Goal: Task Accomplishment & Management: Manage account settings

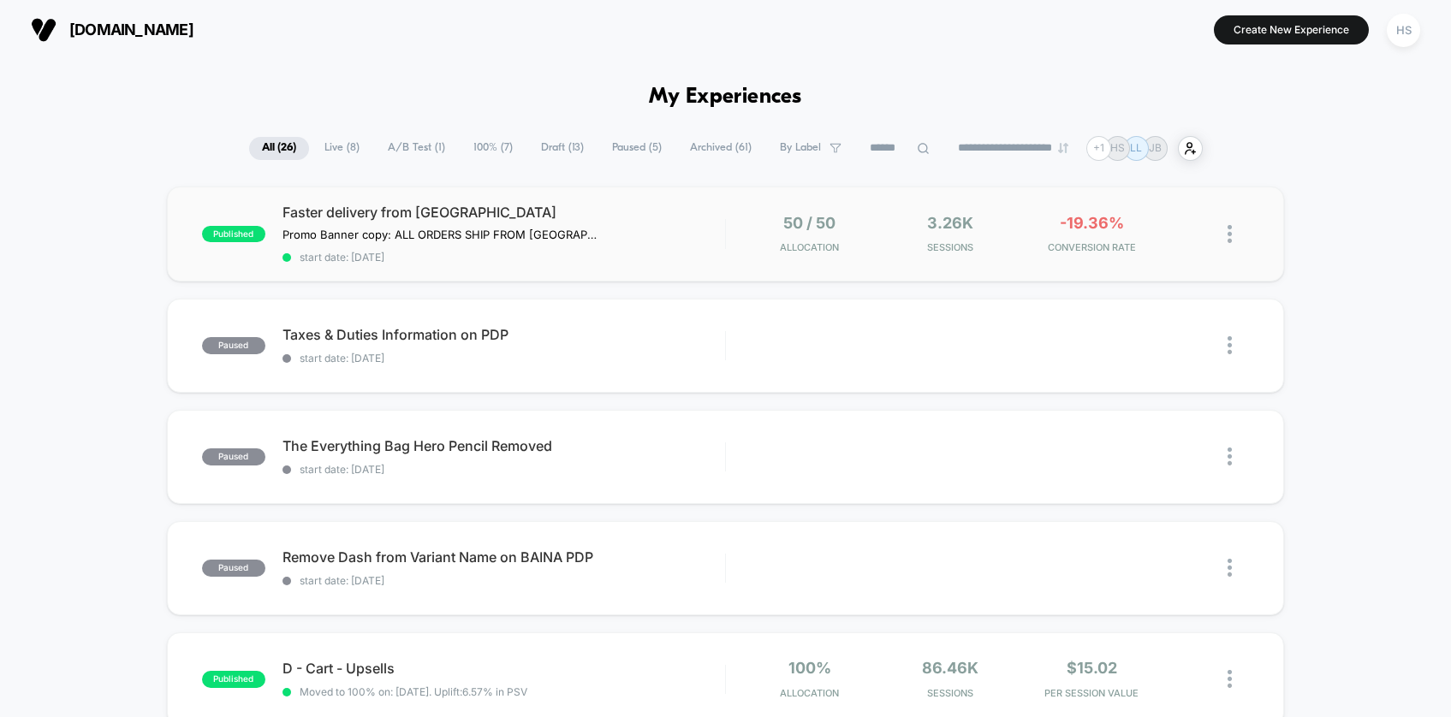
click at [553, 200] on div "published Faster delivery from [GEOGRAPHIC_DATA] Promo Banner copy: ALL ORDERS …" at bounding box center [725, 234] width 1117 height 95
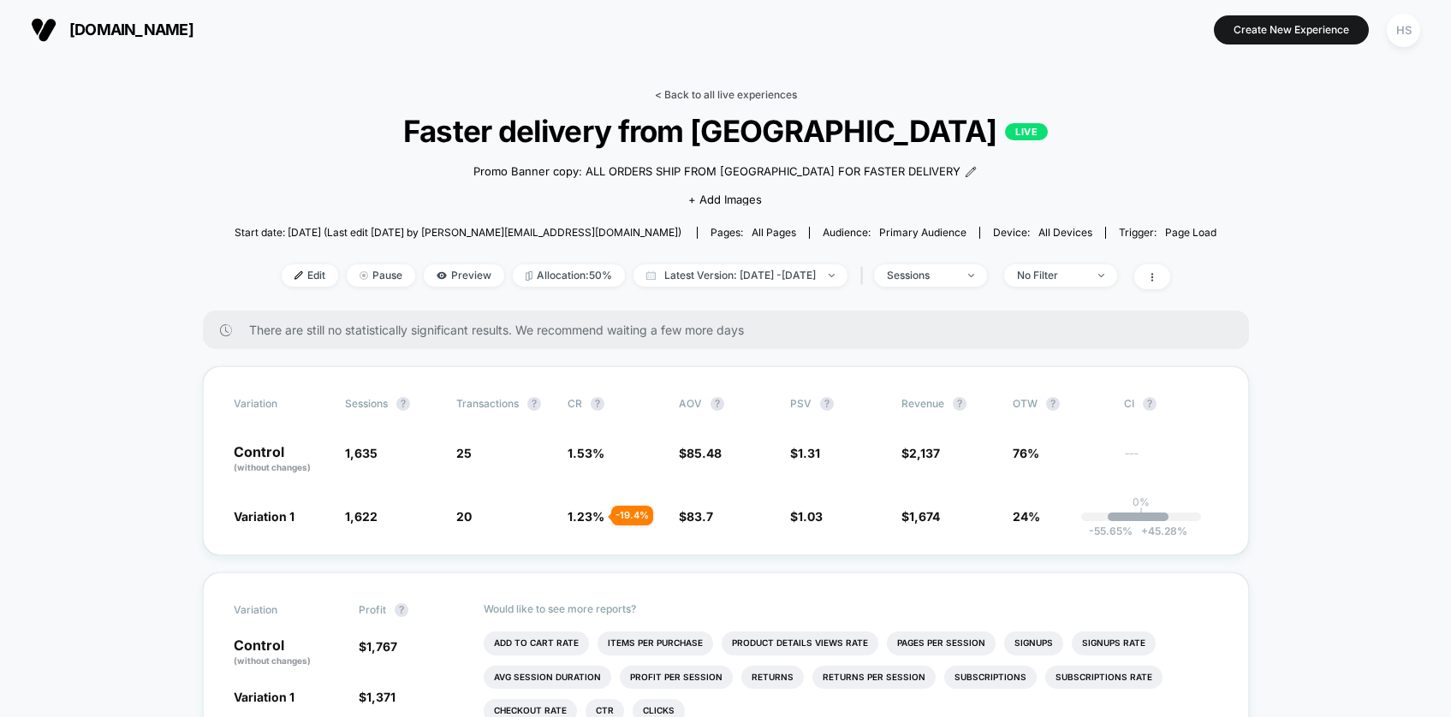
click at [677, 95] on link "< Back to all live experiences" at bounding box center [726, 94] width 142 height 13
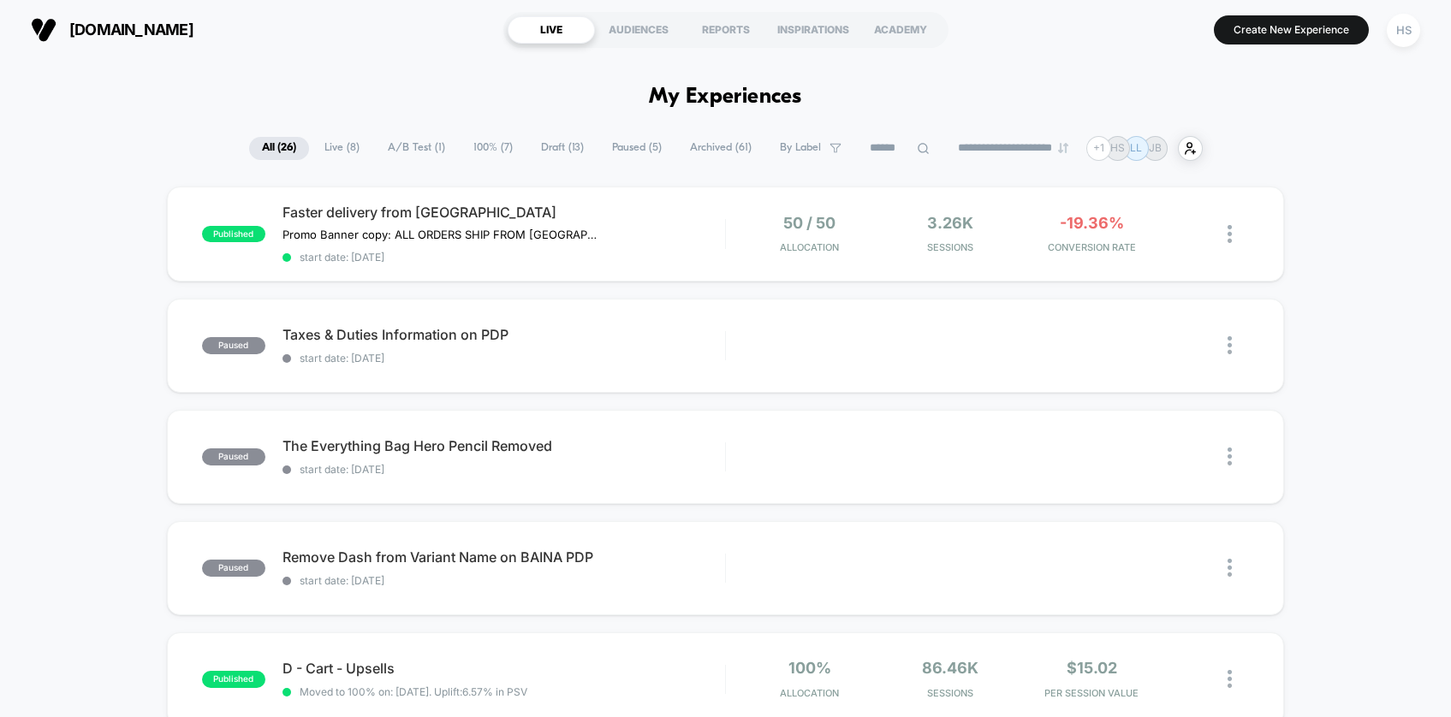
click at [333, 149] on span "Live ( 8 )" at bounding box center [342, 148] width 61 height 23
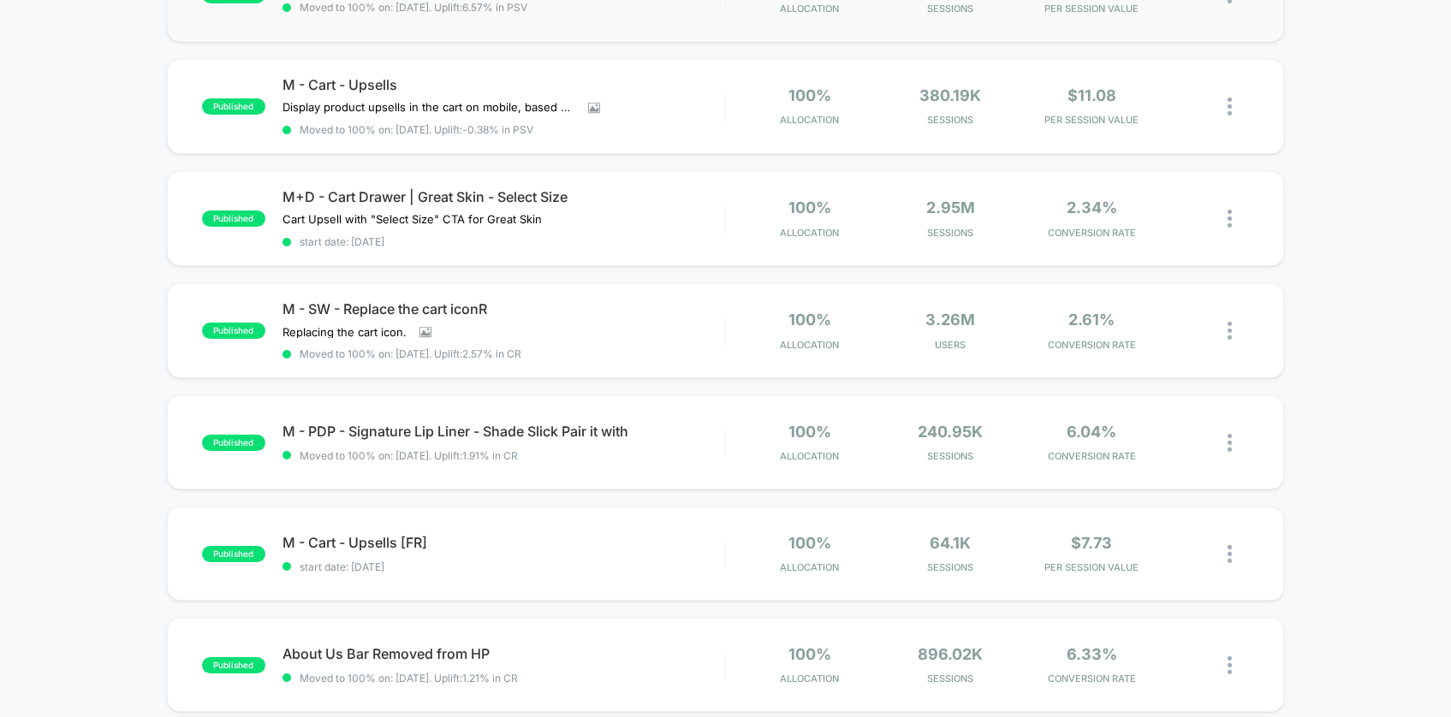
scroll to position [353, 0]
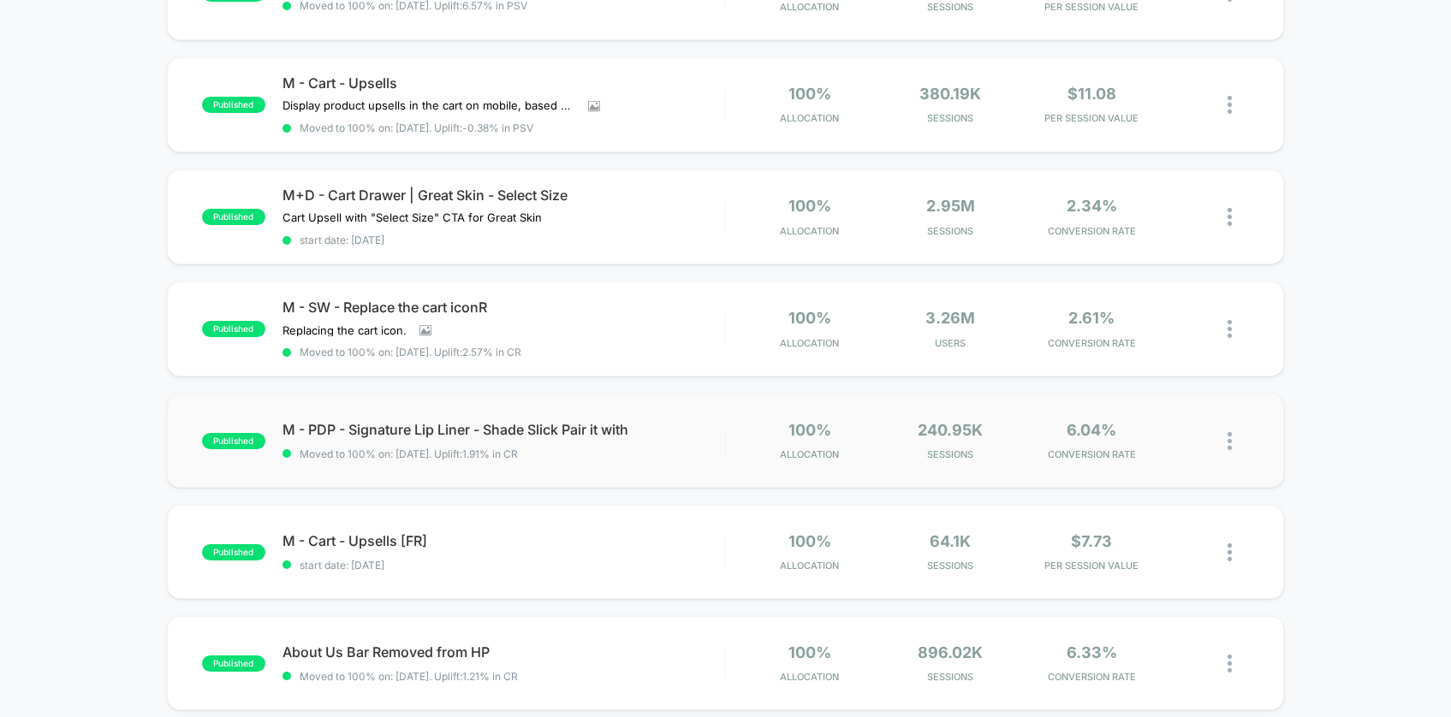
click at [1229, 444] on img at bounding box center [1230, 441] width 4 height 18
click at [1134, 544] on div "Archive" at bounding box center [1142, 538] width 154 height 38
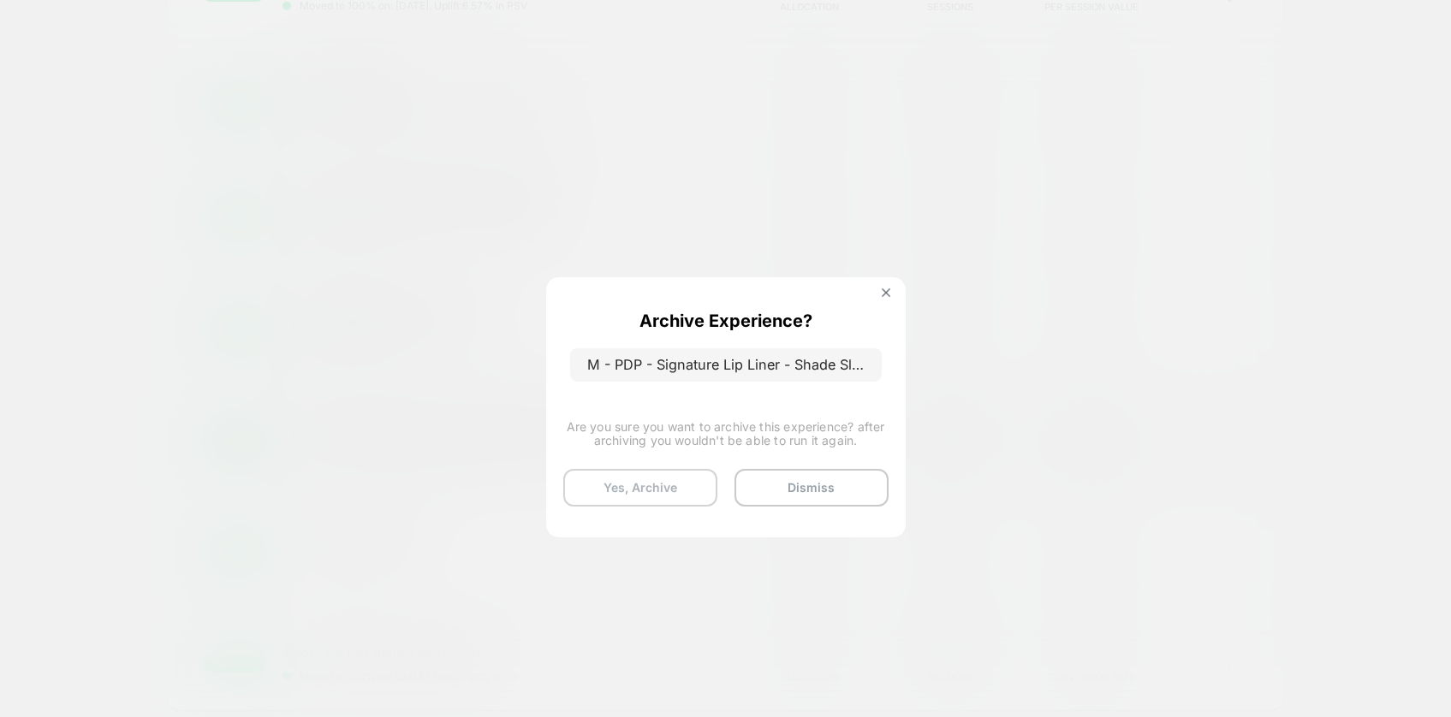
drag, startPoint x: 651, startPoint y: 464, endPoint x: 658, endPoint y: 482, distance: 19.2
click at [651, 465] on div "Archive Experience? M - PDP - Signature Lip Liner - Shade Slick Pair it with Ar…" at bounding box center [726, 400] width 360 height 247
click at [658, 482] on button "Yes, Archive" at bounding box center [640, 488] width 154 height 38
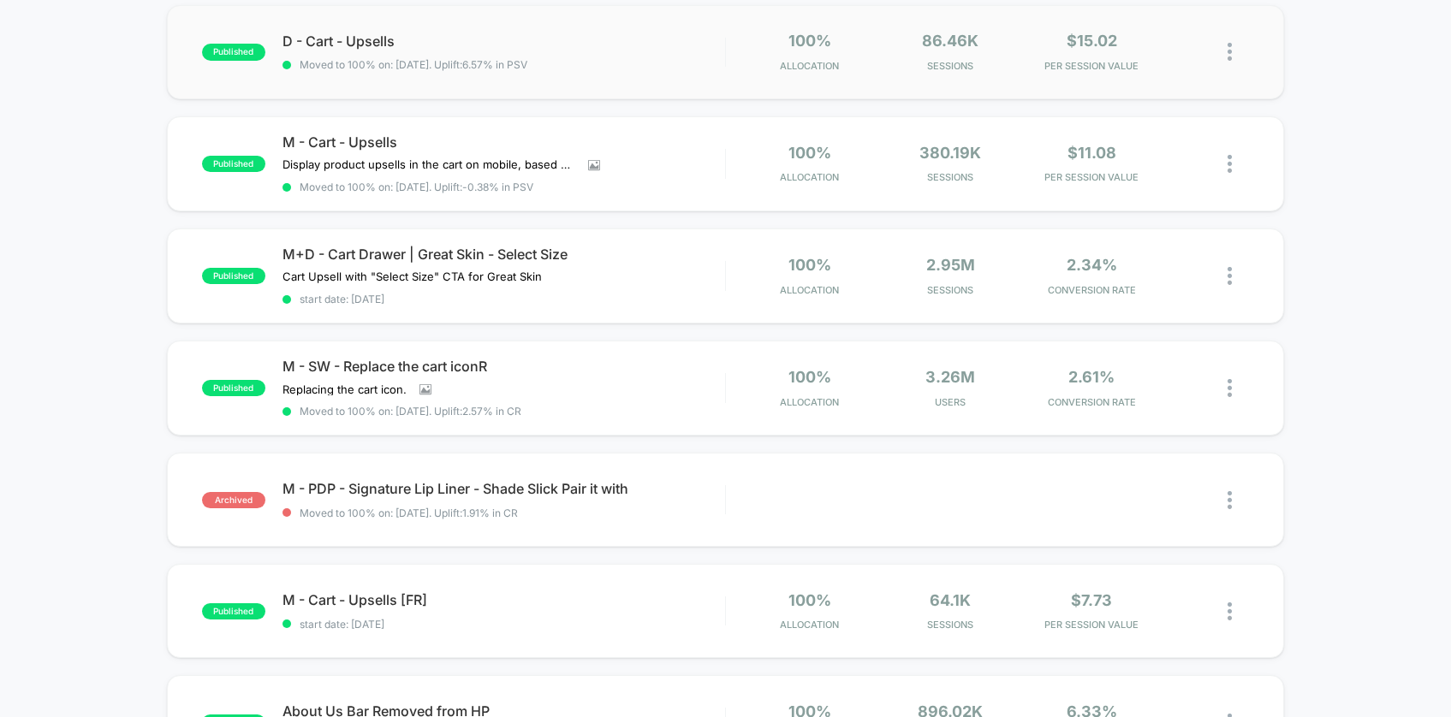
scroll to position [0, 0]
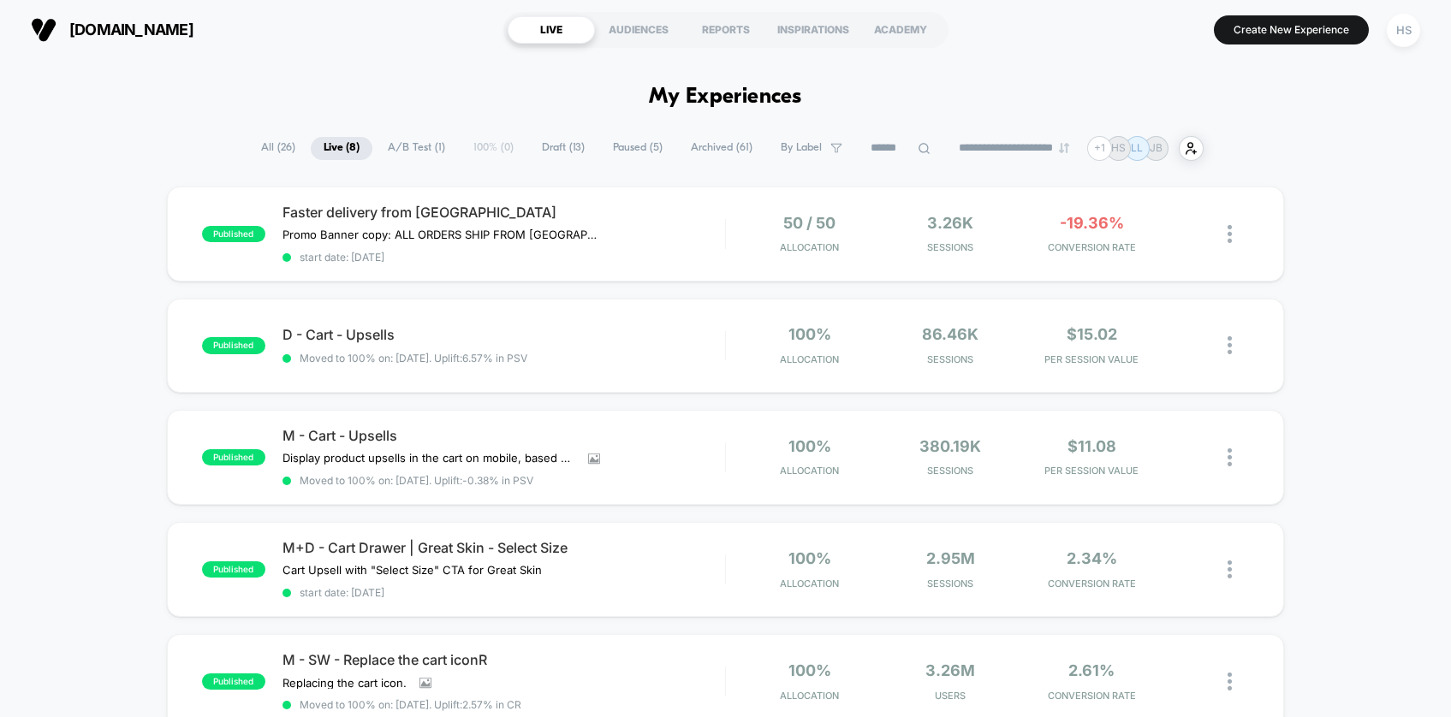
click at [611, 148] on span "Paused ( 5 )" at bounding box center [637, 148] width 75 height 23
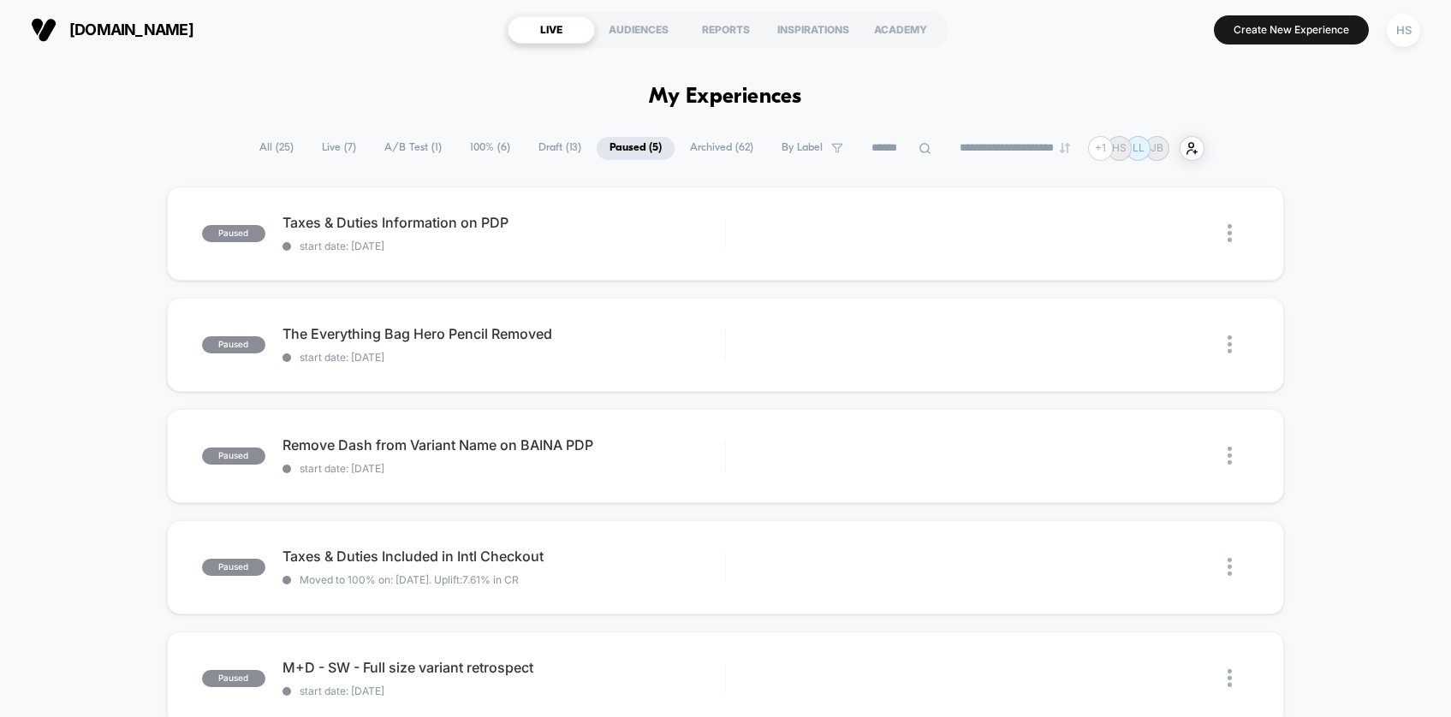
click at [333, 156] on span "Live ( 7 )" at bounding box center [339, 148] width 60 height 23
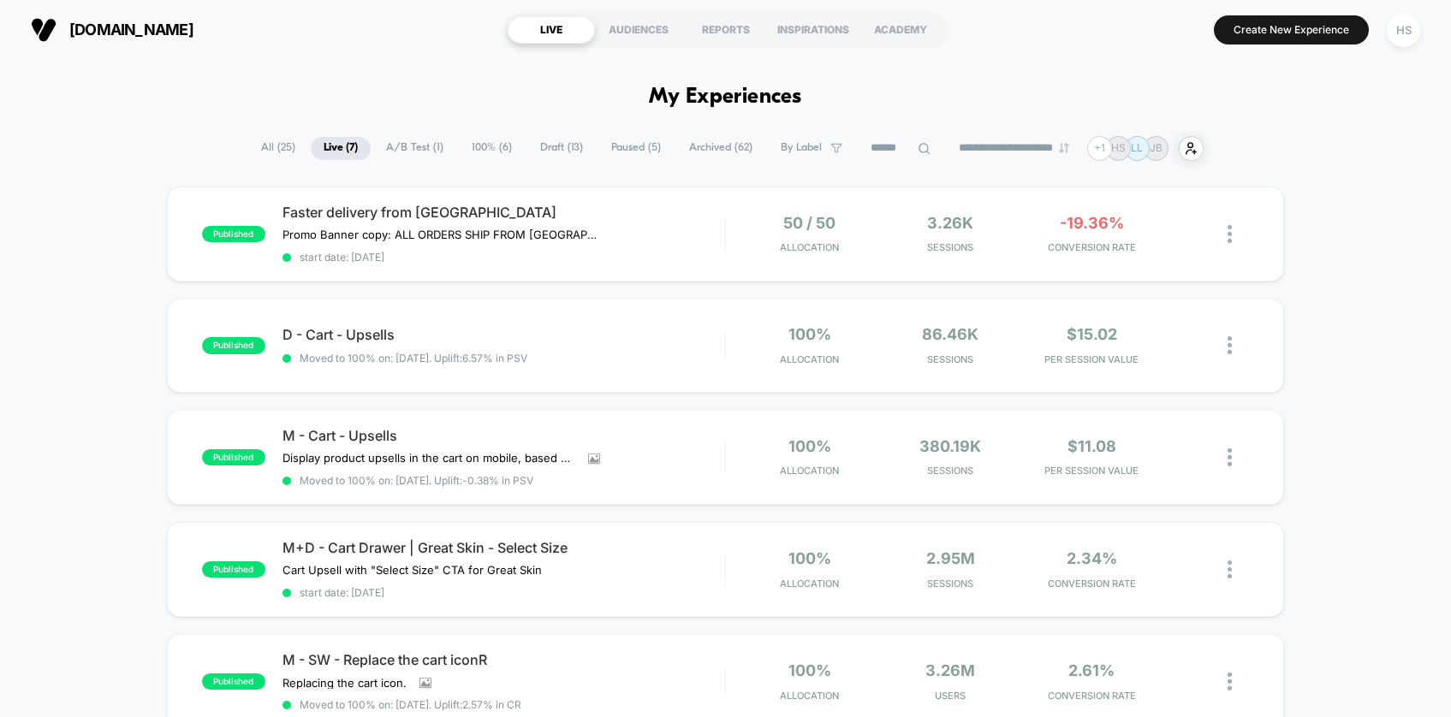
click at [551, 152] on span "Draft ( 13 )" at bounding box center [561, 148] width 68 height 23
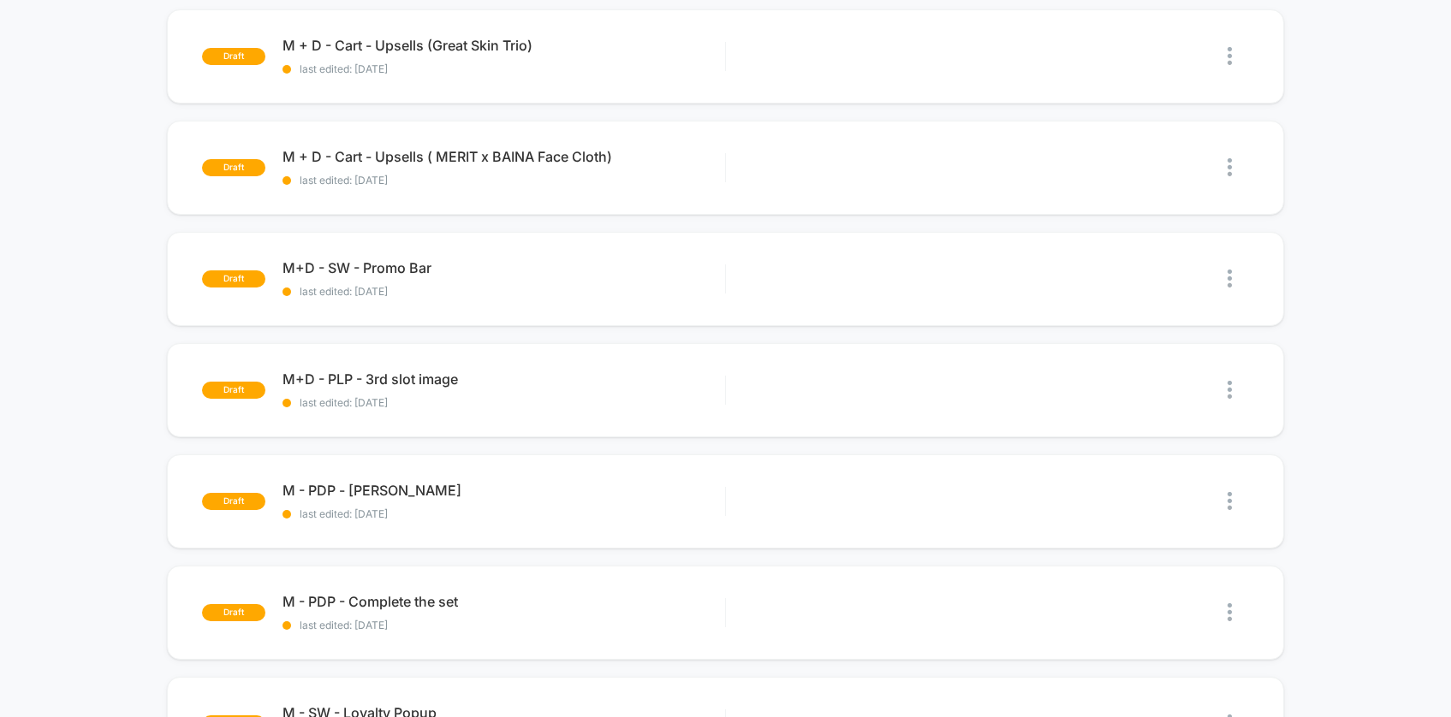
scroll to position [428, 0]
